Goal: Task Accomplishment & Management: Complete application form

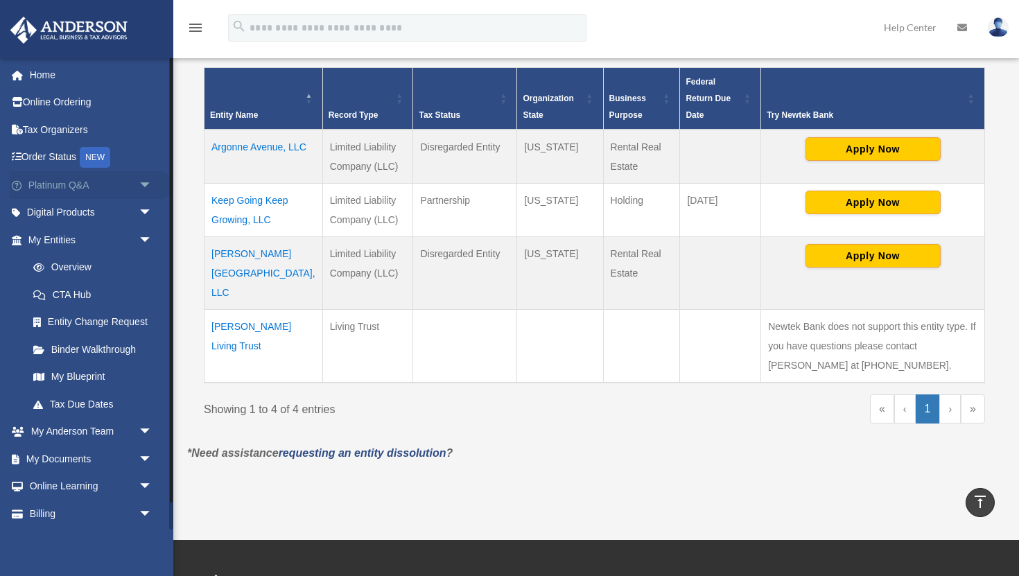
click at [145, 184] on span "arrow_drop_down" at bounding box center [153, 185] width 28 height 28
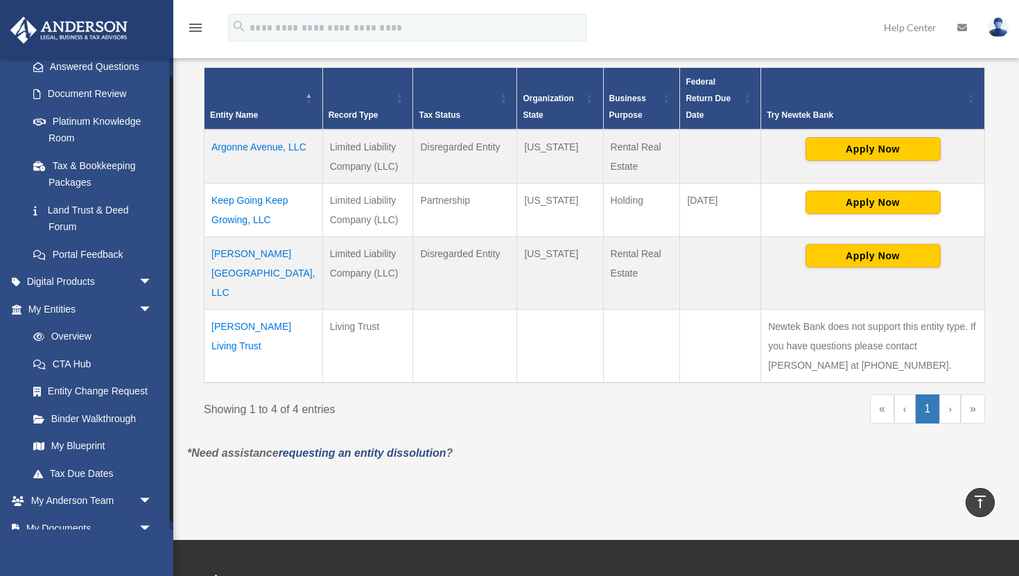
scroll to position [234, 0]
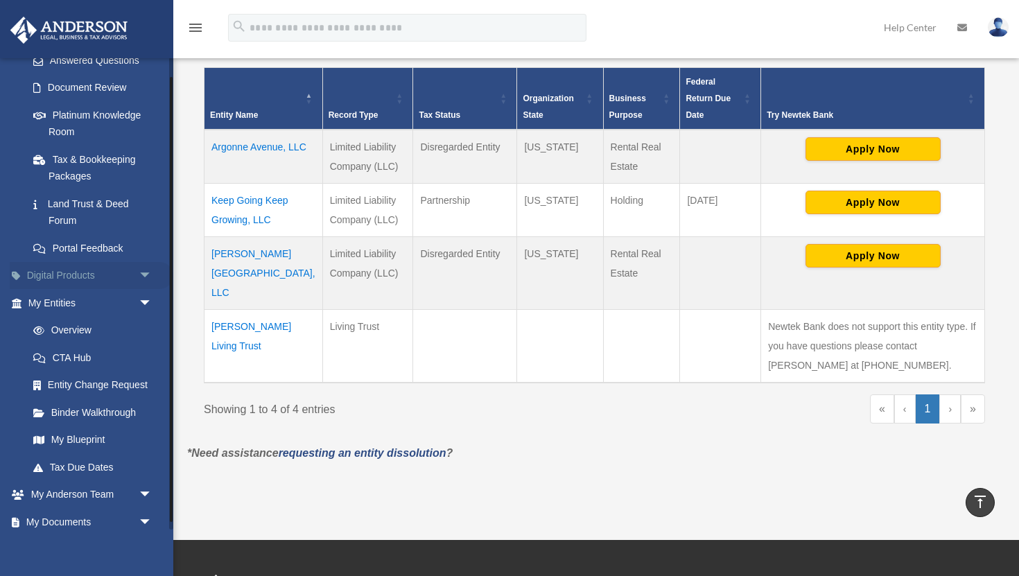
click at [147, 274] on span "arrow_drop_down" at bounding box center [153, 276] width 28 height 28
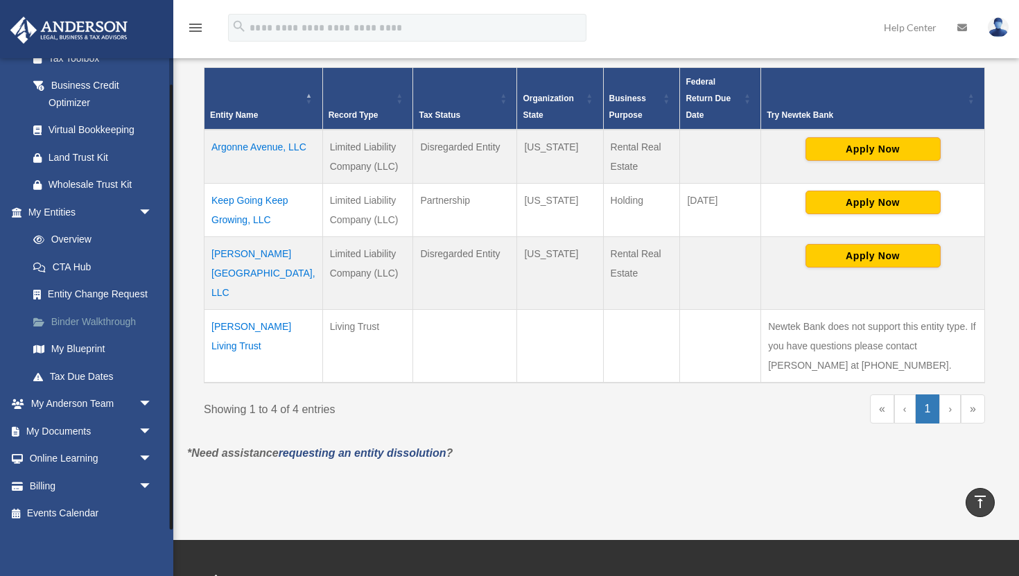
scroll to position [480, 0]
click at [139, 431] on span "arrow_drop_down" at bounding box center [153, 430] width 28 height 28
click at [81, 486] on link "Meeting Minutes" at bounding box center [96, 485] width 154 height 28
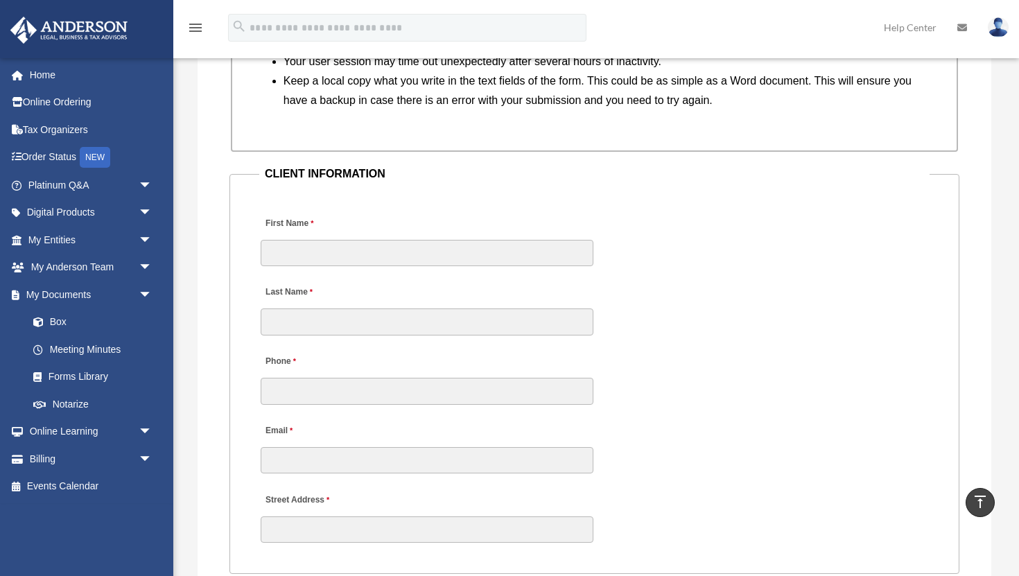
scroll to position [1314, 0]
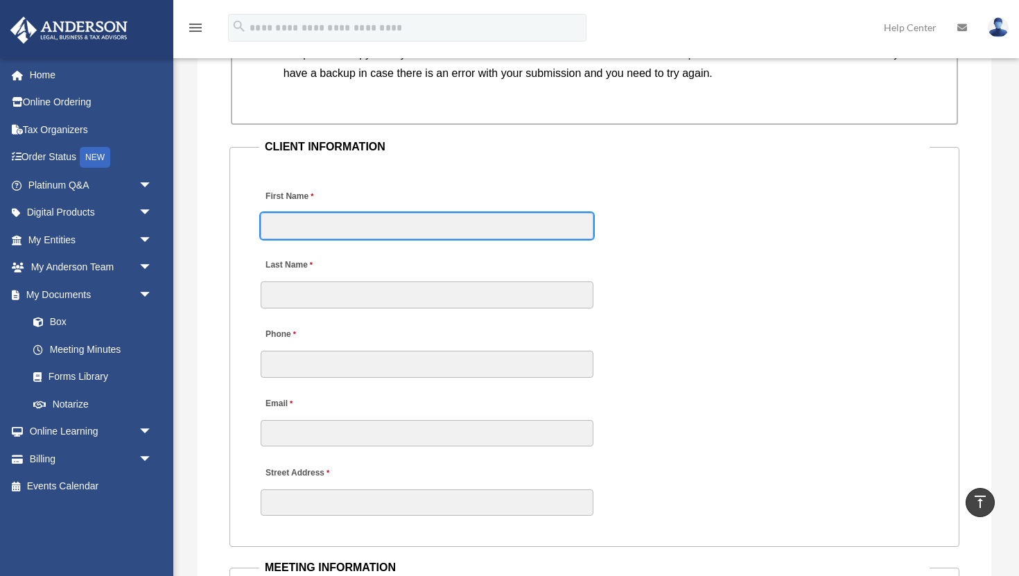
click at [387, 233] on input "First Name" at bounding box center [427, 226] width 333 height 26
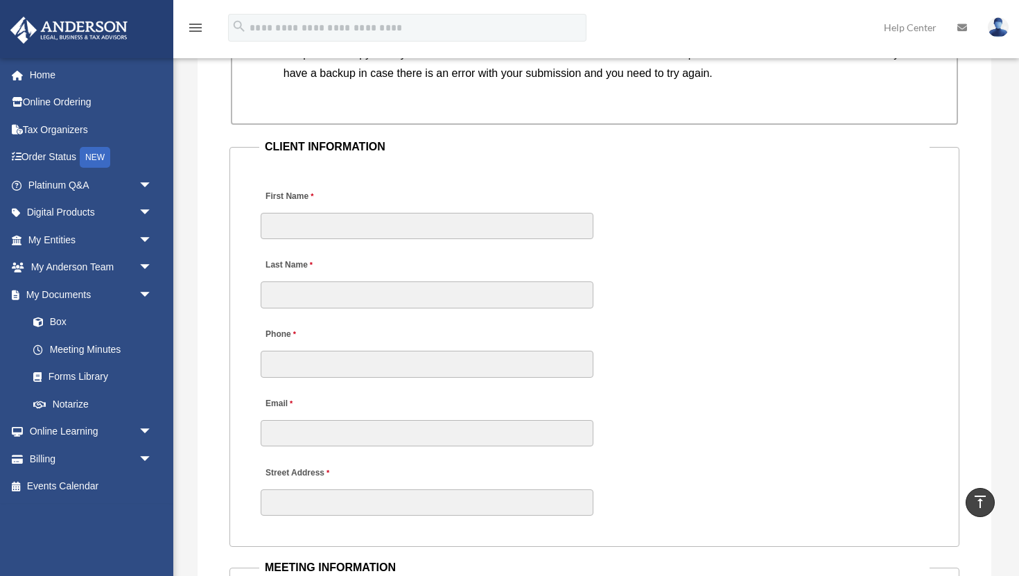
click at [637, 371] on div "Phone Email" at bounding box center [594, 379] width 670 height 139
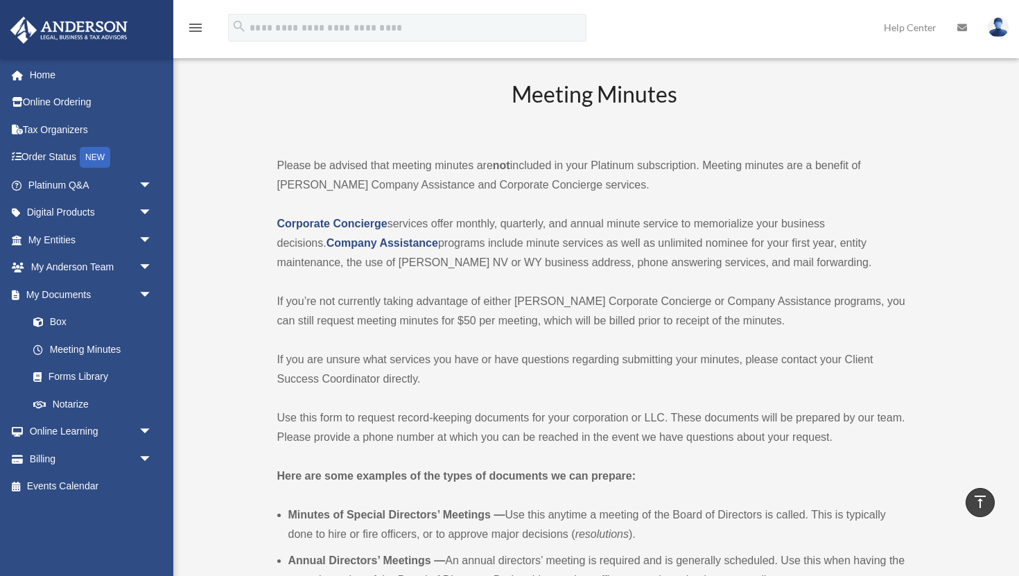
scroll to position [0, 0]
